Goal: Download file/media: Obtain a digital file from the website

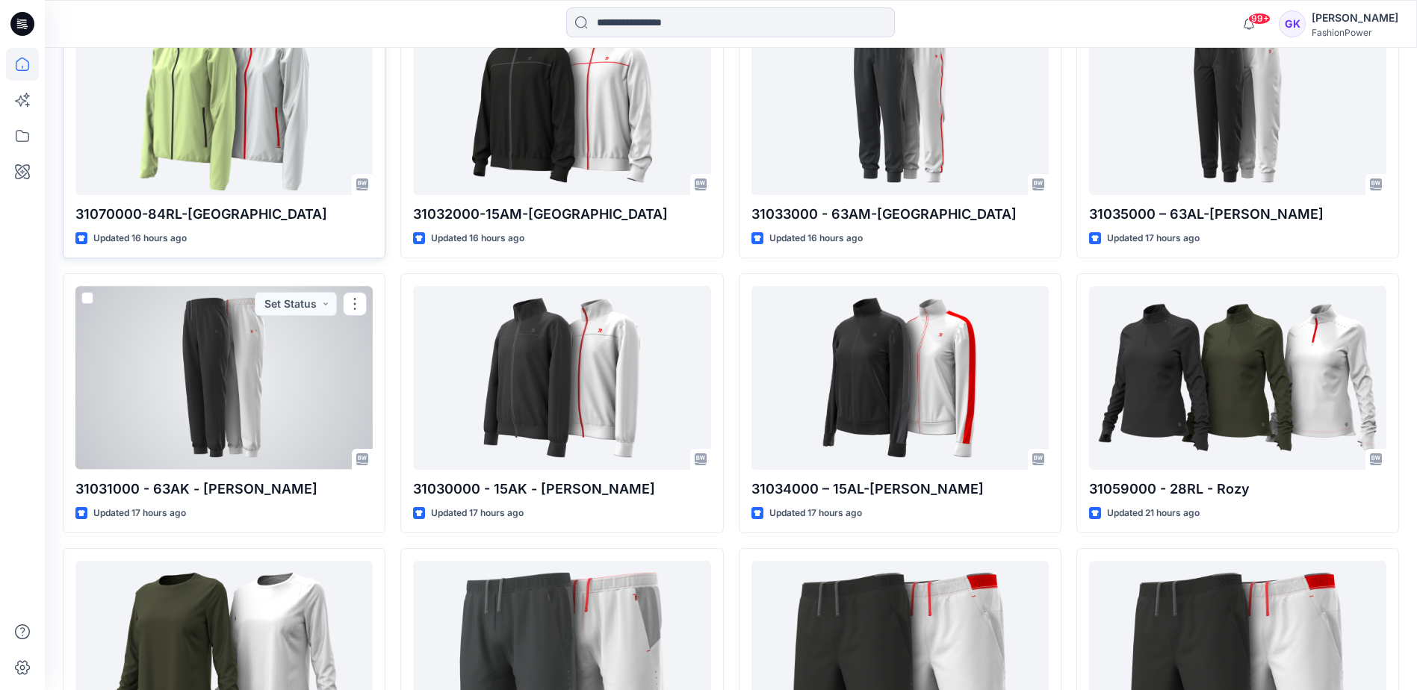
scroll to position [448, 0]
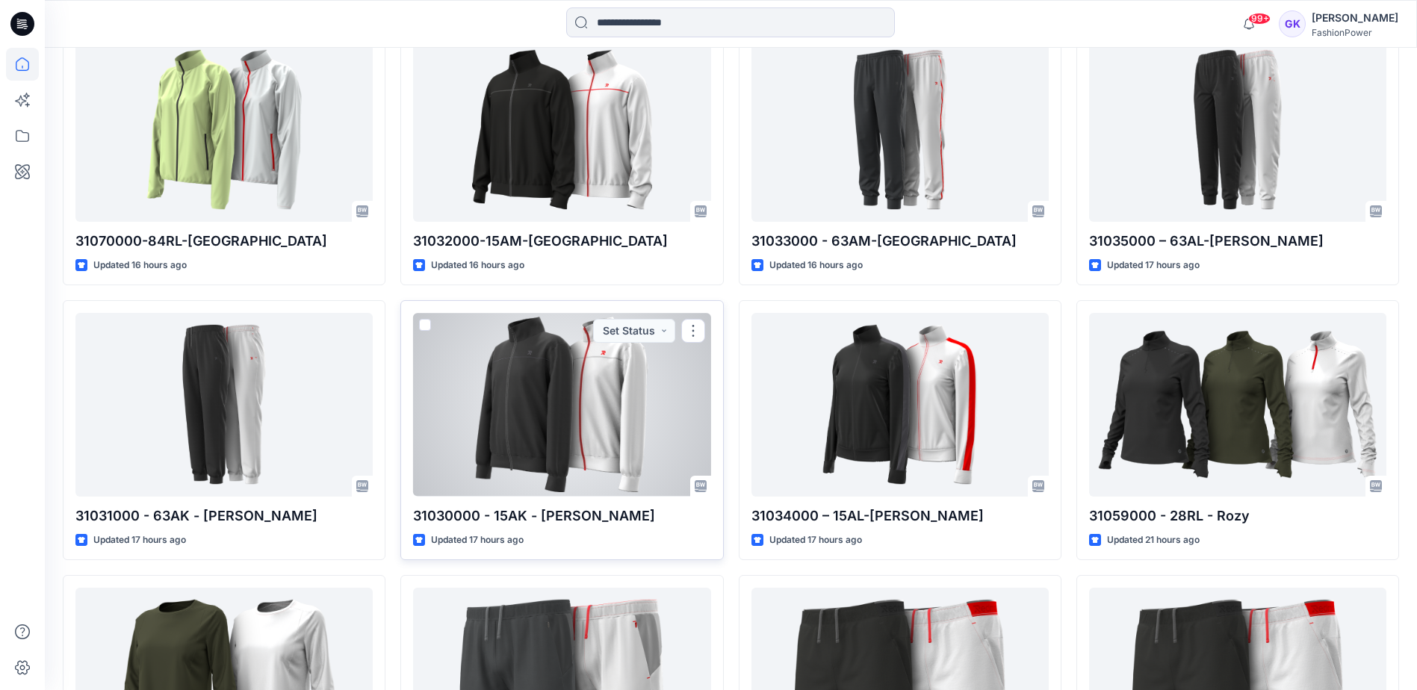
click at [616, 450] on div at bounding box center [561, 404] width 297 height 183
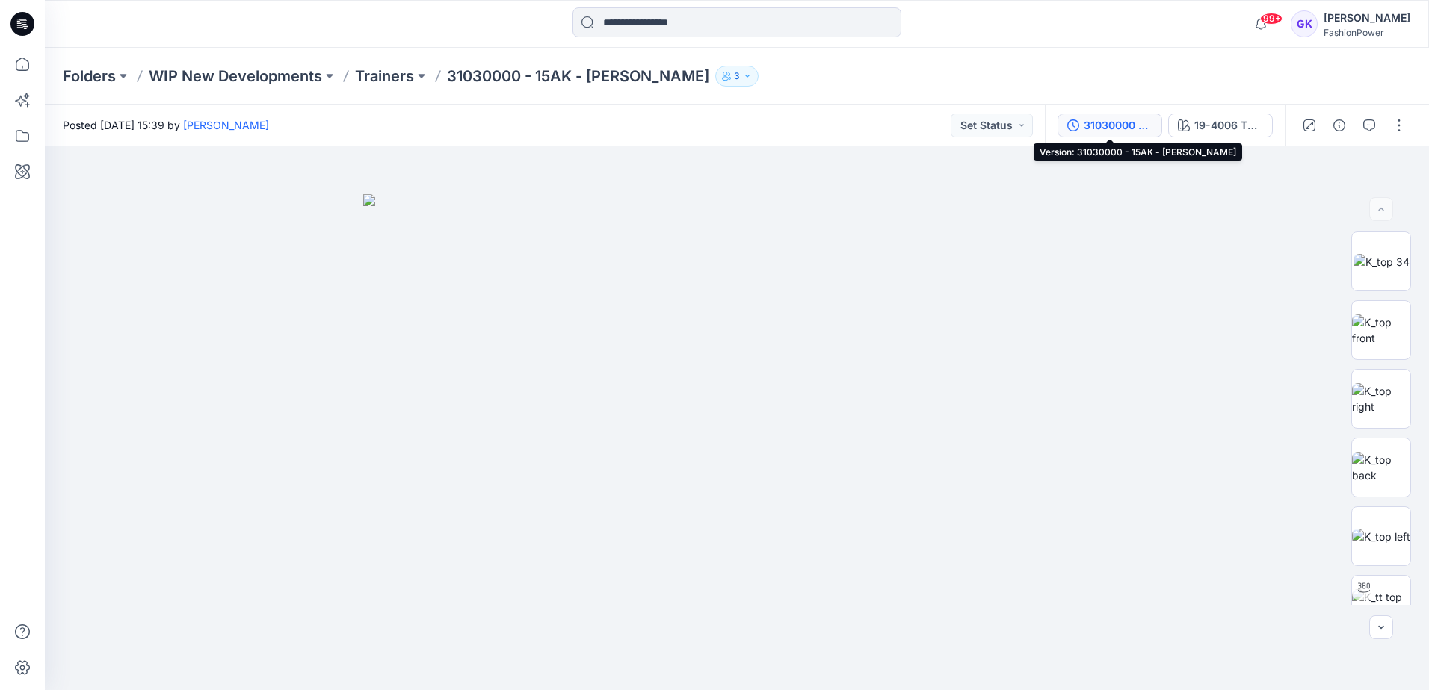
click at [1137, 123] on div "31030000 - 15AK - [PERSON_NAME]" at bounding box center [1117, 125] width 69 height 16
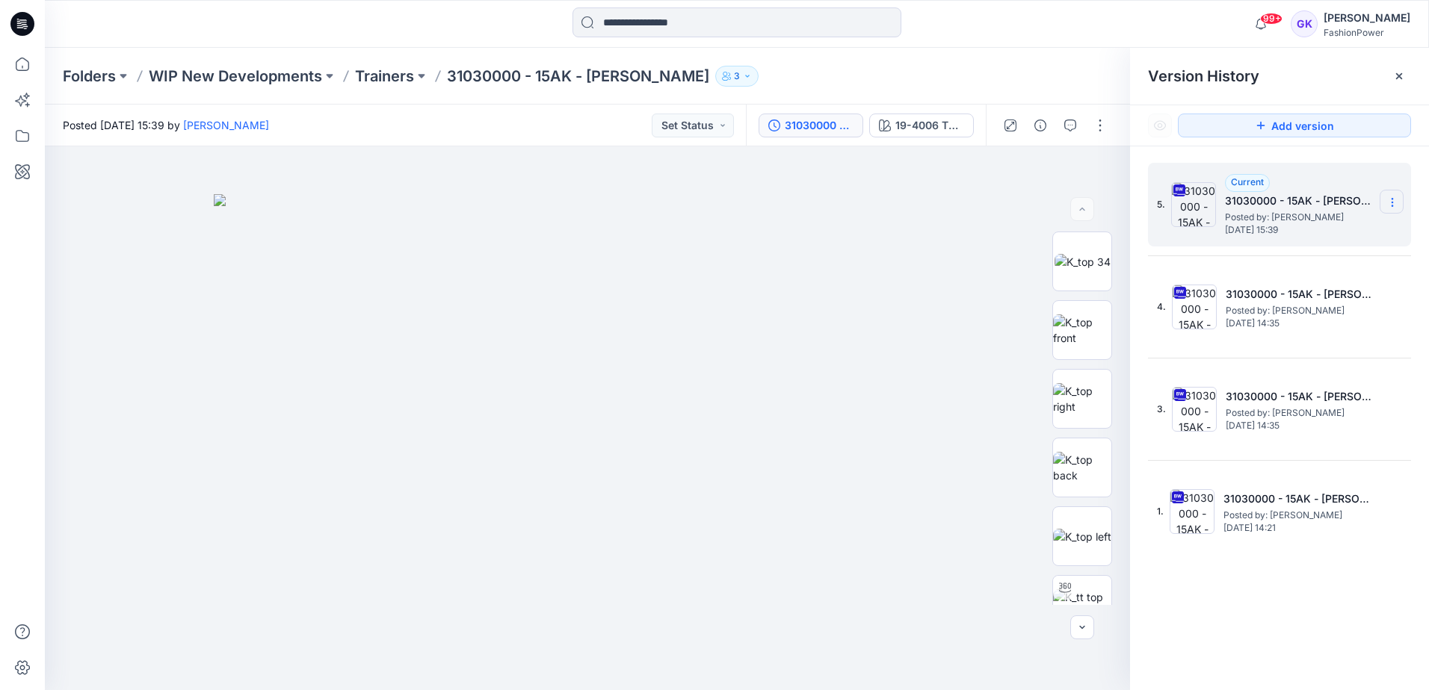
click at [1390, 202] on icon at bounding box center [1392, 203] width 12 height 12
click at [367, 59] on div "Folders WIP New Developments Trainers 31030000 - 15AK - Dion 3" at bounding box center [737, 76] width 1384 height 57
click at [381, 87] on div "Folders WIP New Developments Trainers 31030000 - 15AK - Dion 3" at bounding box center [737, 76] width 1384 height 57
click at [386, 79] on p "Trainers" at bounding box center [384, 76] width 59 height 21
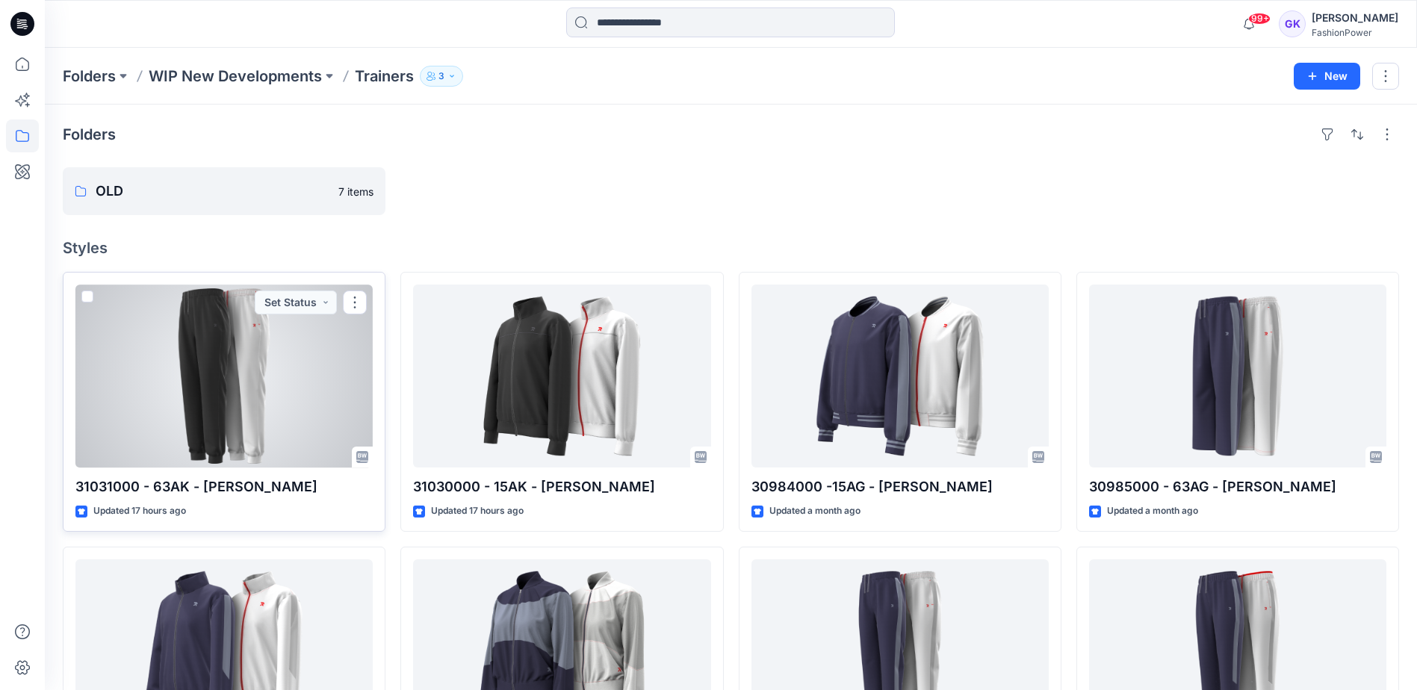
click at [257, 400] on div at bounding box center [223, 376] width 297 height 183
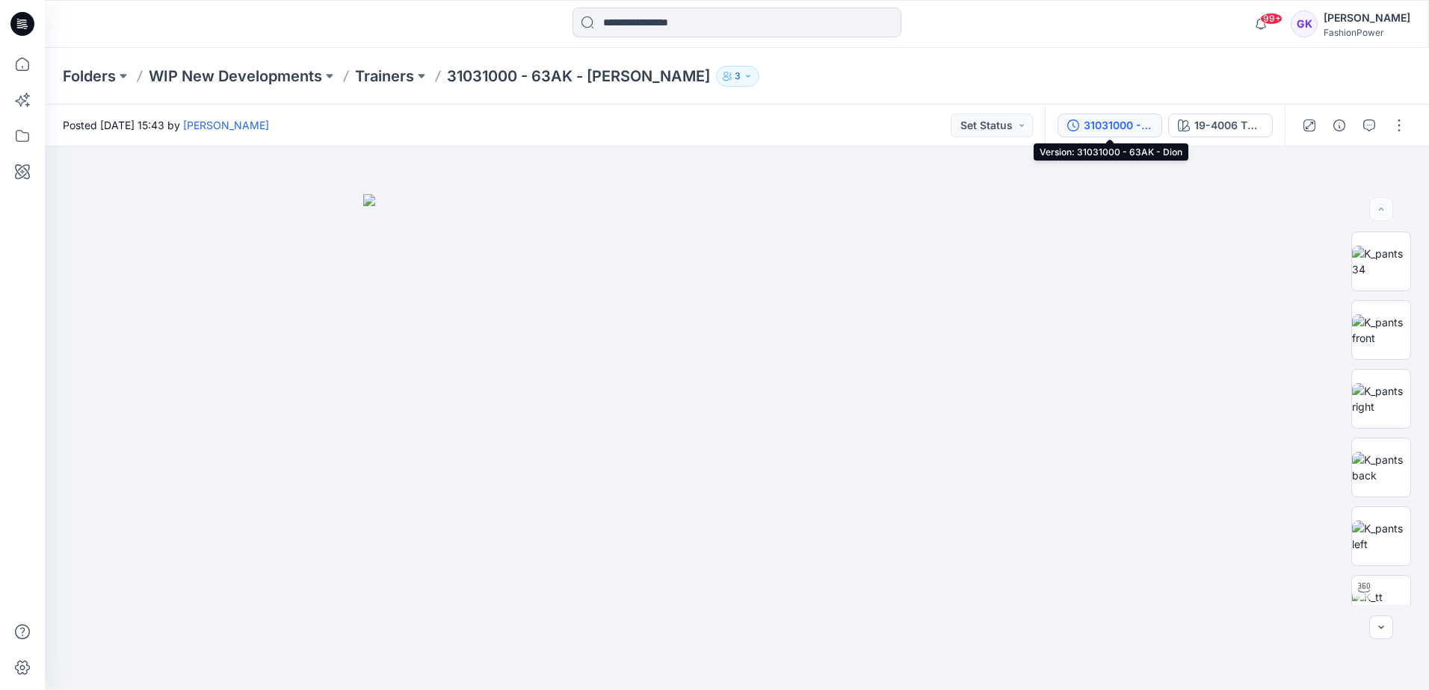
click at [1107, 134] on button "31031000 - 63AK - [PERSON_NAME]" at bounding box center [1109, 126] width 105 height 24
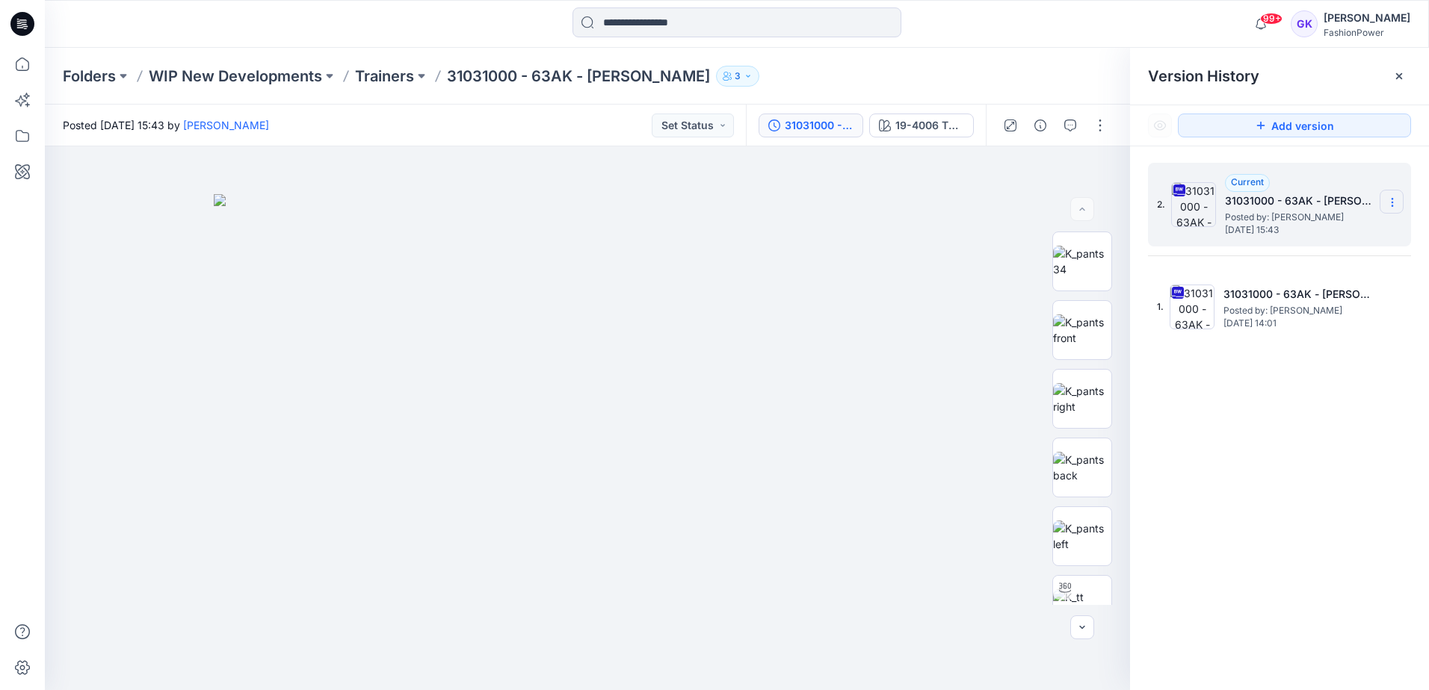
click at [1391, 203] on icon at bounding box center [1392, 203] width 12 height 12
click at [205, 73] on p "WIP New Developments" at bounding box center [235, 76] width 173 height 21
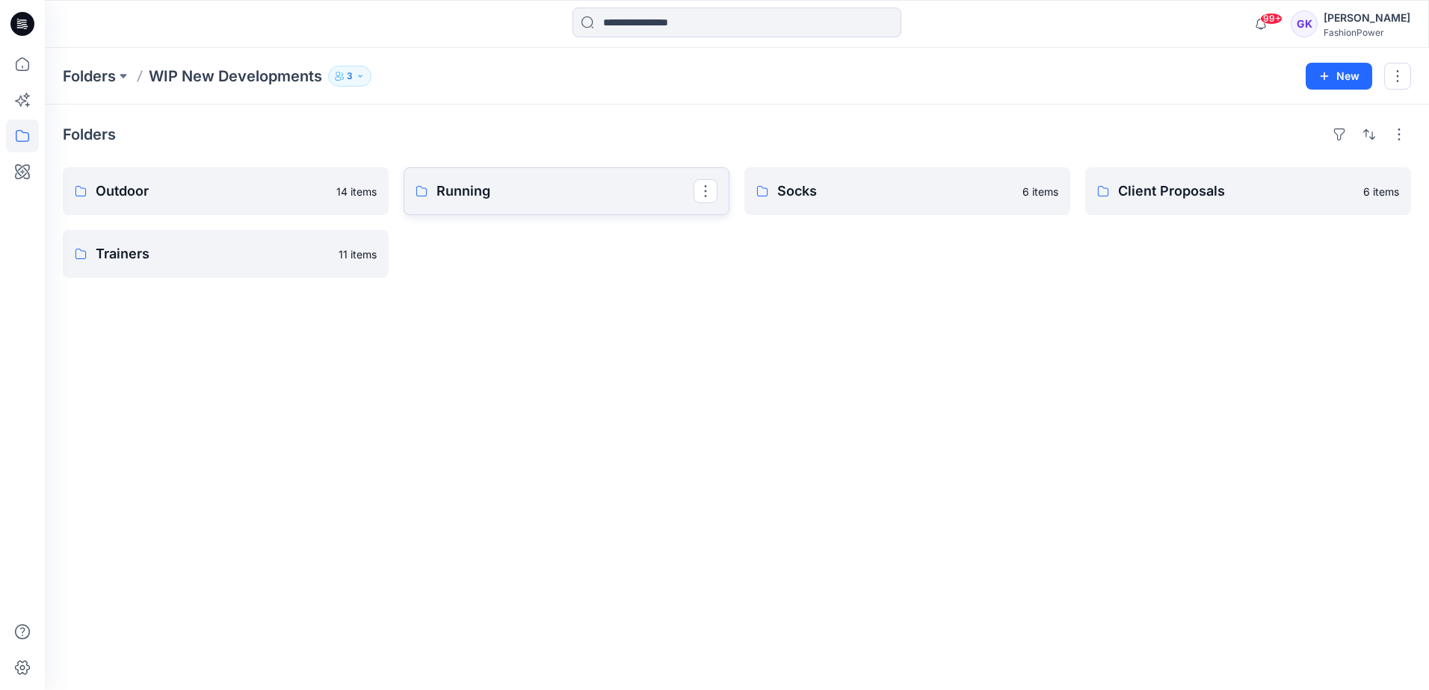
click at [572, 194] on p "Running" at bounding box center [564, 191] width 257 height 21
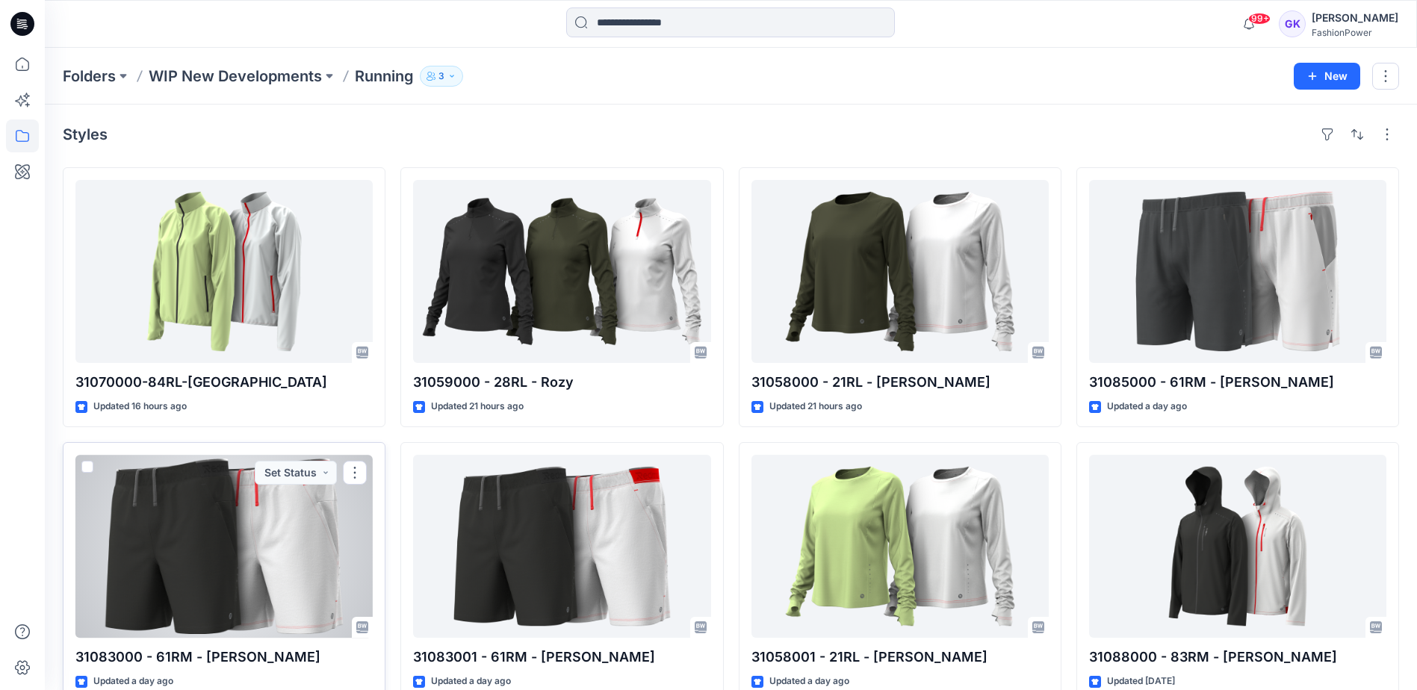
click at [247, 538] on div at bounding box center [223, 546] width 297 height 183
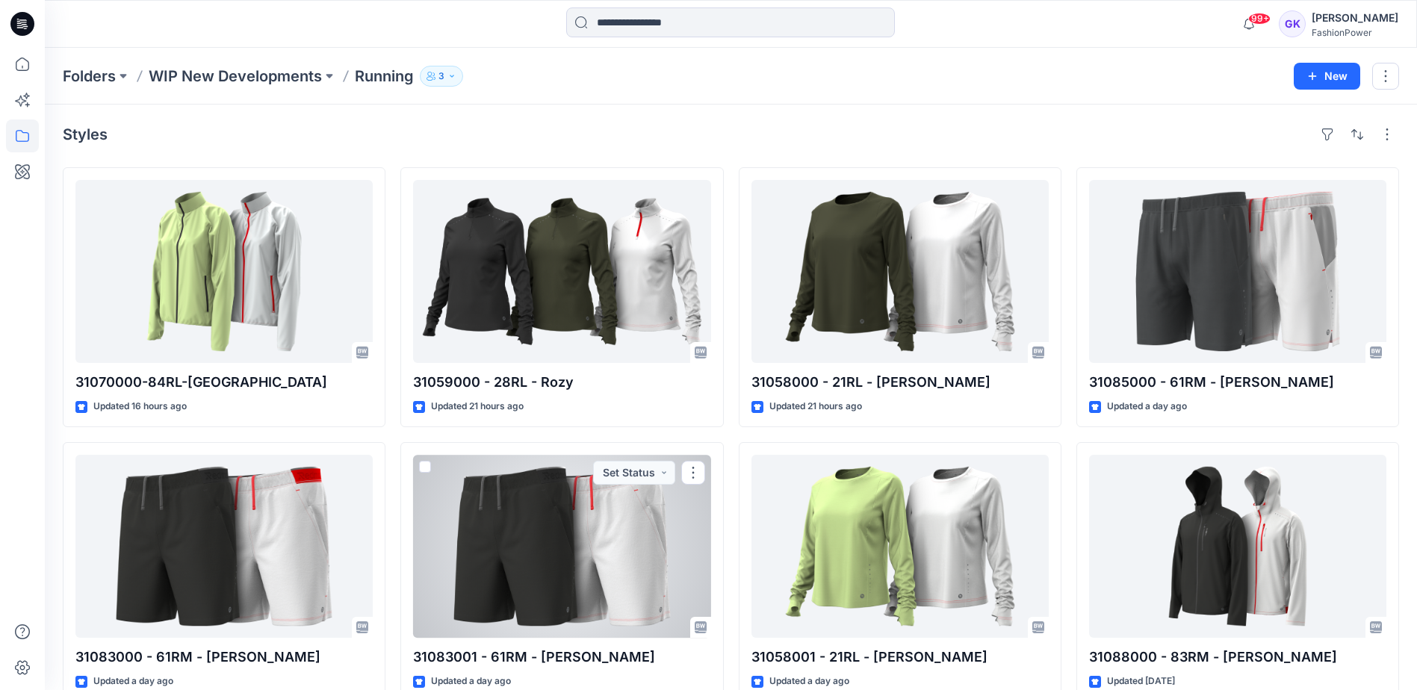
click at [565, 601] on div at bounding box center [561, 546] width 297 height 183
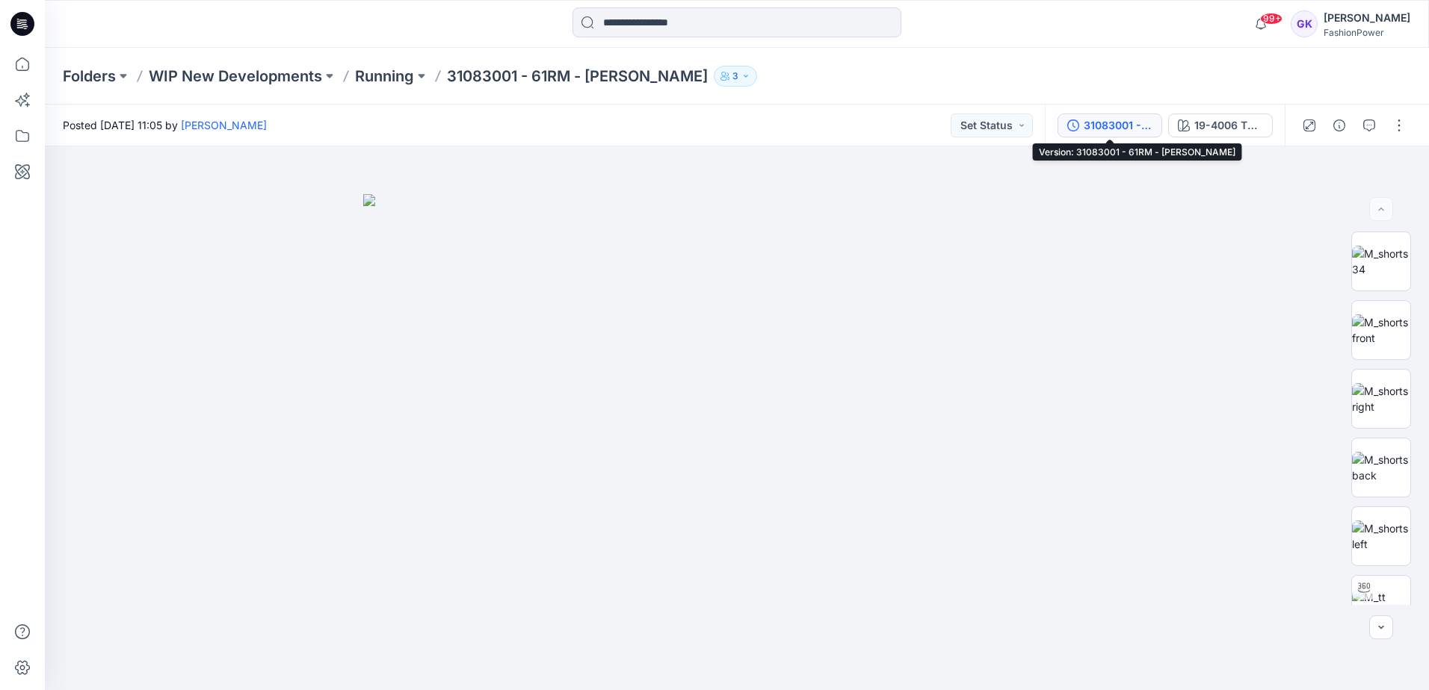
click at [1104, 125] on div "31083001 - 61RM - [PERSON_NAME]" at bounding box center [1117, 125] width 69 height 16
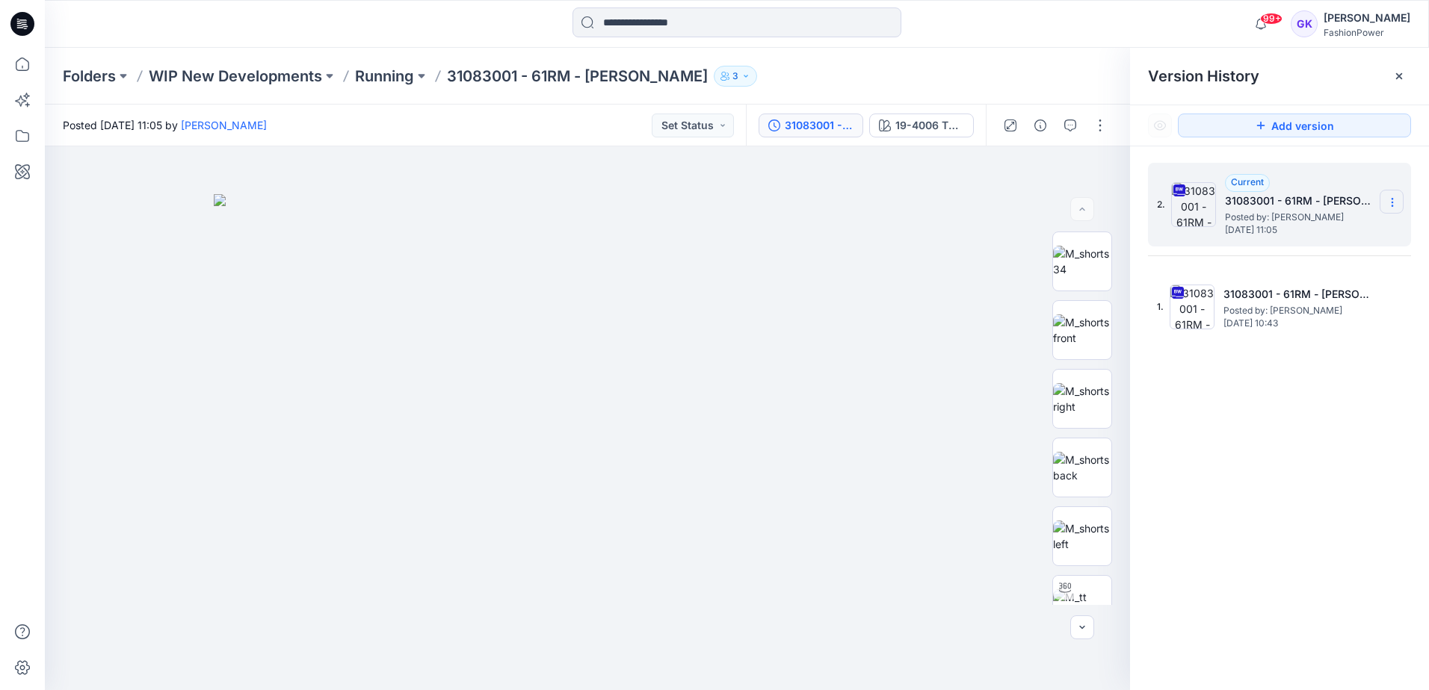
click at [1386, 201] on icon at bounding box center [1392, 203] width 12 height 12
click at [1300, 228] on span "Download Source BW File" at bounding box center [1317, 232] width 126 height 18
click at [1299, 492] on div "2. Current 31083001 - 61RM - [PERSON_NAME] Posted by: [PERSON_NAME] [DATE] 11:0…" at bounding box center [1279, 429] width 299 height 566
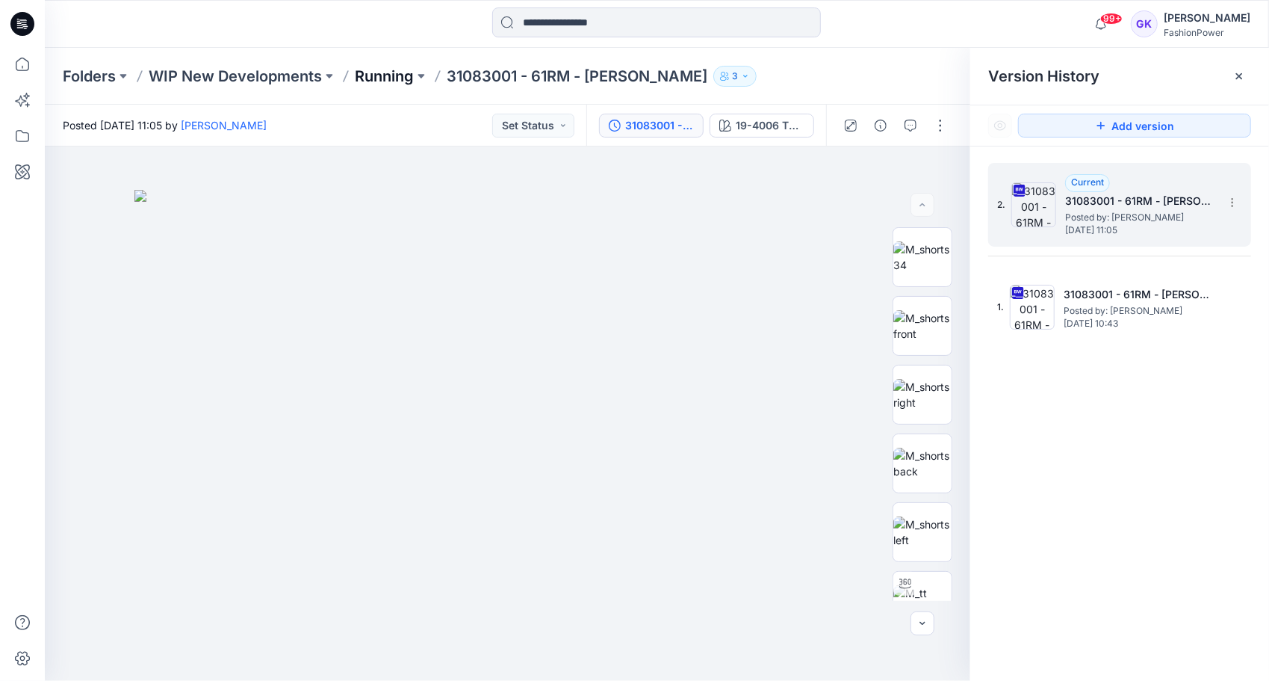
click at [393, 72] on p "Running" at bounding box center [384, 76] width 59 height 21
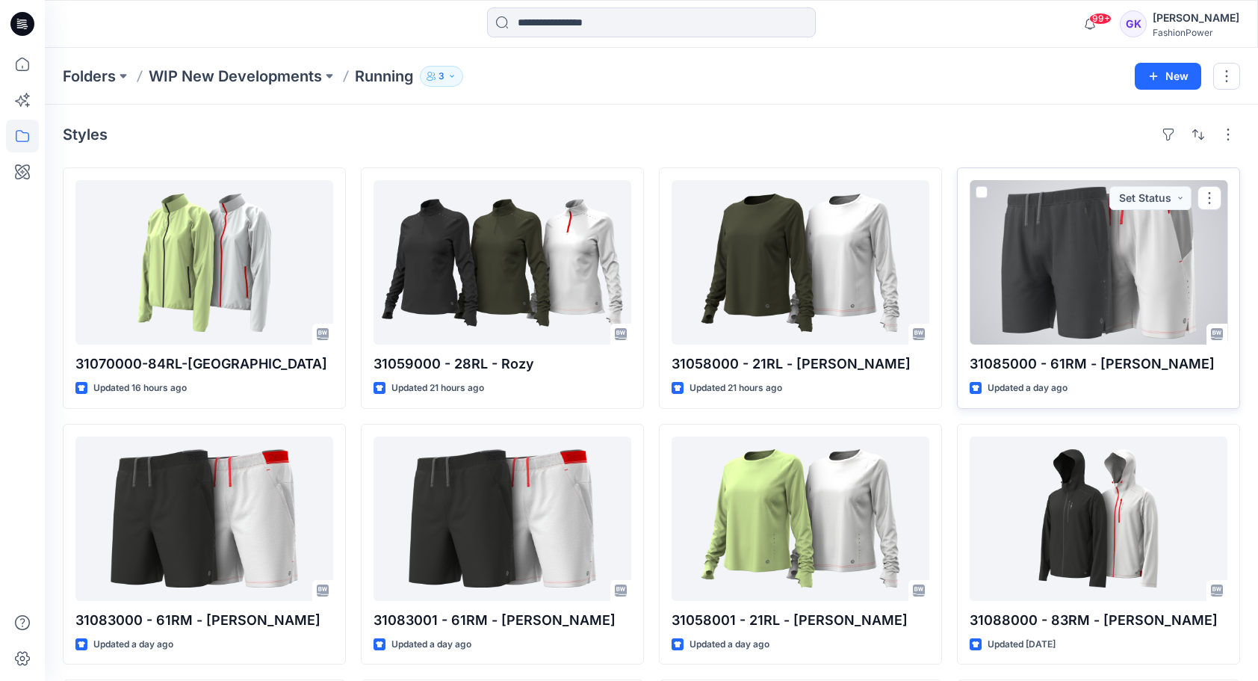
click at [1117, 269] on div at bounding box center [1099, 262] width 258 height 164
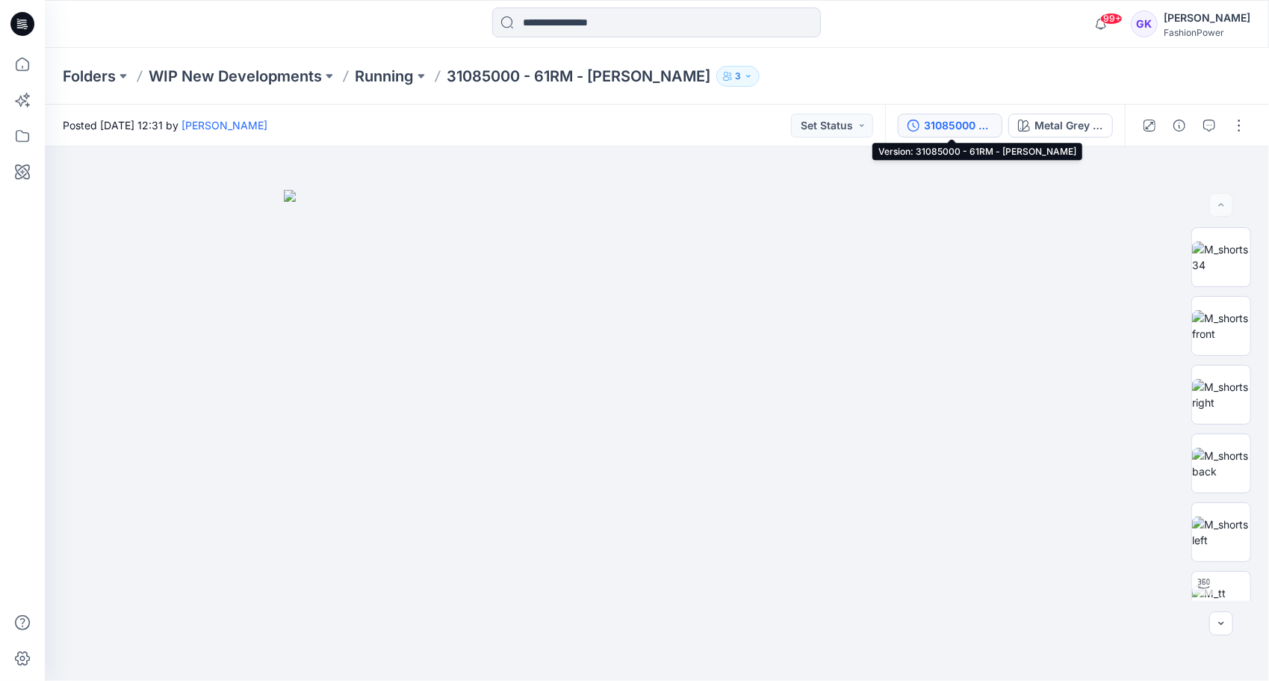
click at [928, 126] on div "31085000 - 61RM - [PERSON_NAME]" at bounding box center [958, 125] width 69 height 16
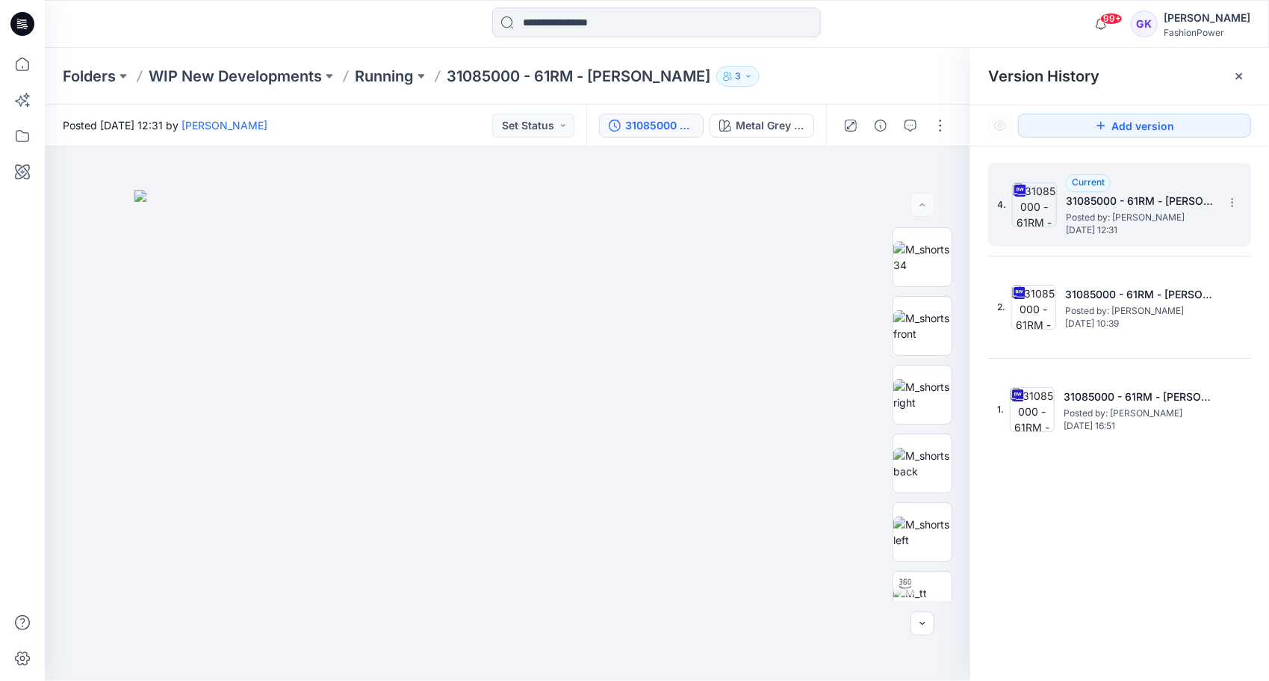
click at [1245, 202] on div "4. Current 31085000 - 61RM - [PERSON_NAME] Posted by: [PERSON_NAME] [DATE] 12:31" at bounding box center [1120, 205] width 263 height 84
click at [1236, 202] on icon at bounding box center [1233, 203] width 12 height 12
click at [1154, 235] on span "Download Source BW File" at bounding box center [1158, 232] width 126 height 18
